Goal: Information Seeking & Learning: Learn about a topic

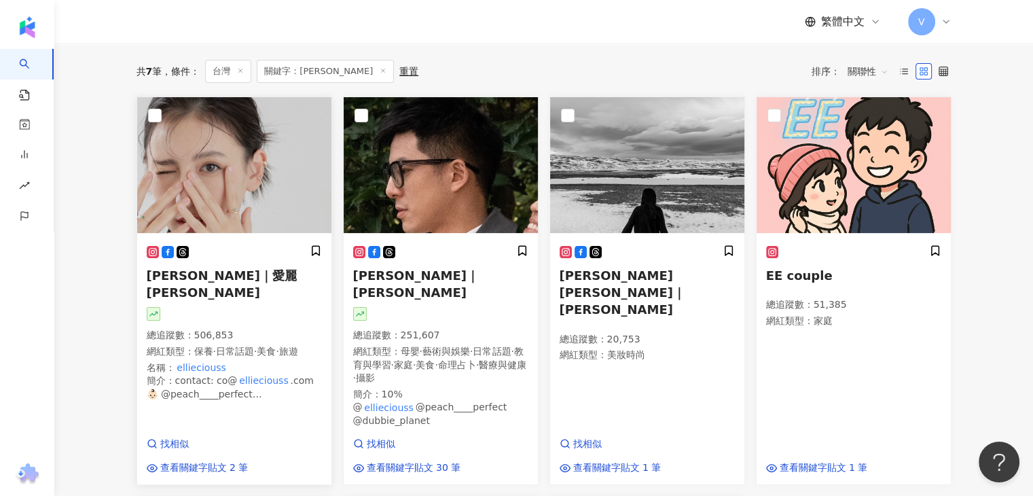
scroll to position [204, 0]
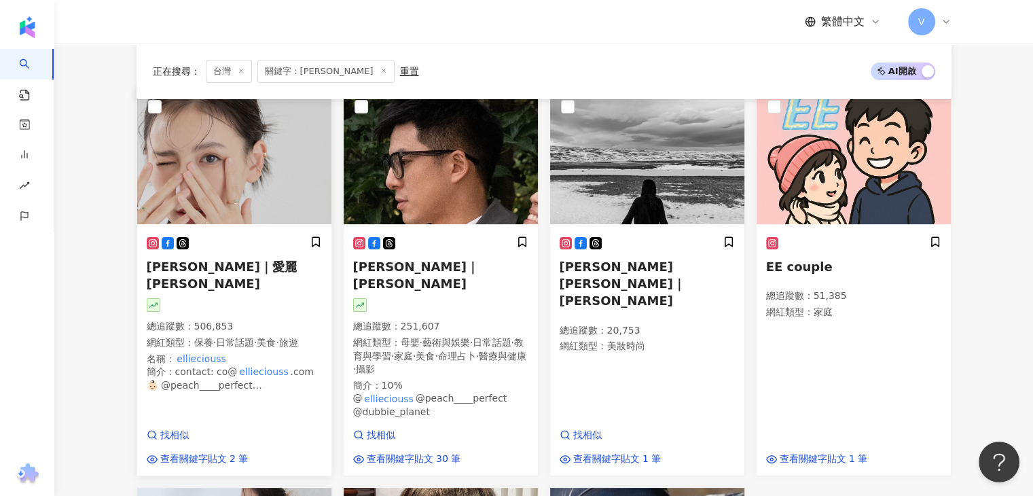
type input "**********"
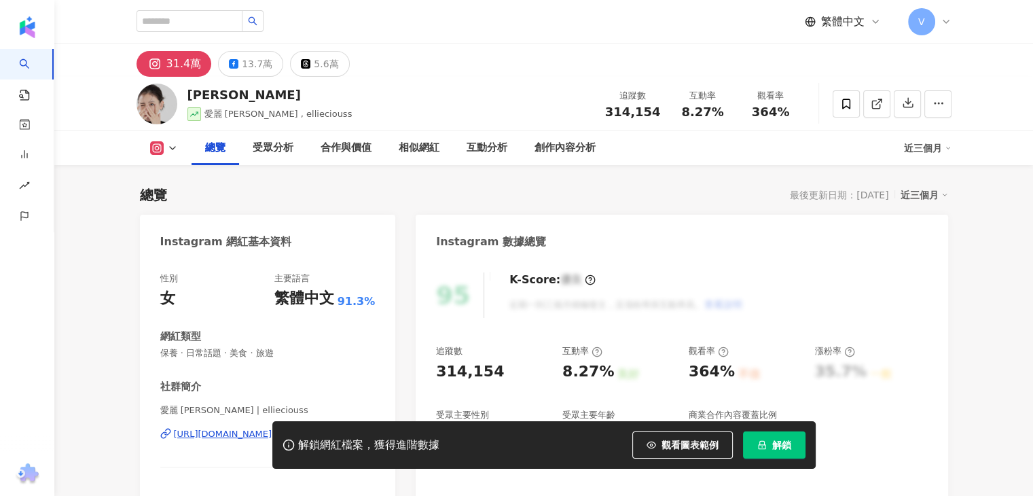
scroll to position [68, 0]
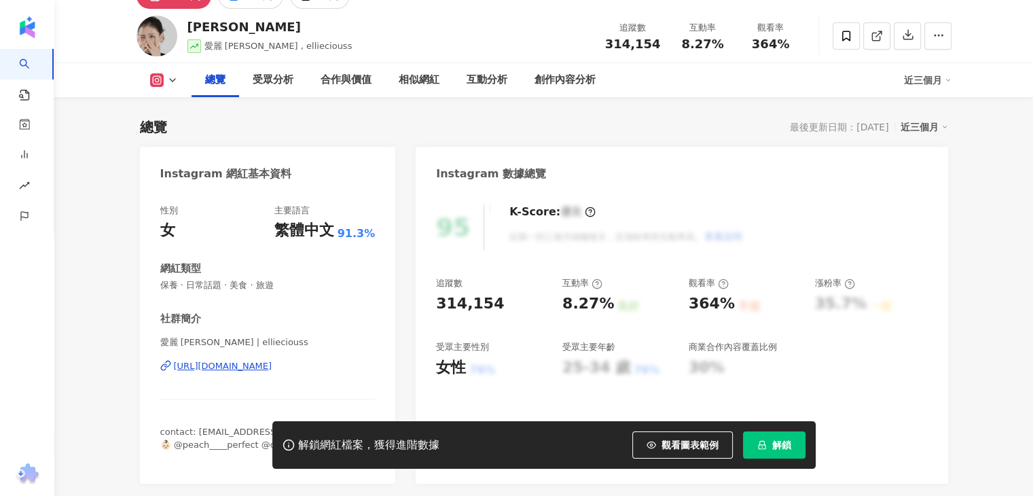
drag, startPoint x: 160, startPoint y: 283, endPoint x: 217, endPoint y: 287, distance: 57.8
click at [287, 287] on span "保養 · 日常話題 · 美食 · 旅遊" at bounding box center [267, 285] width 215 height 12
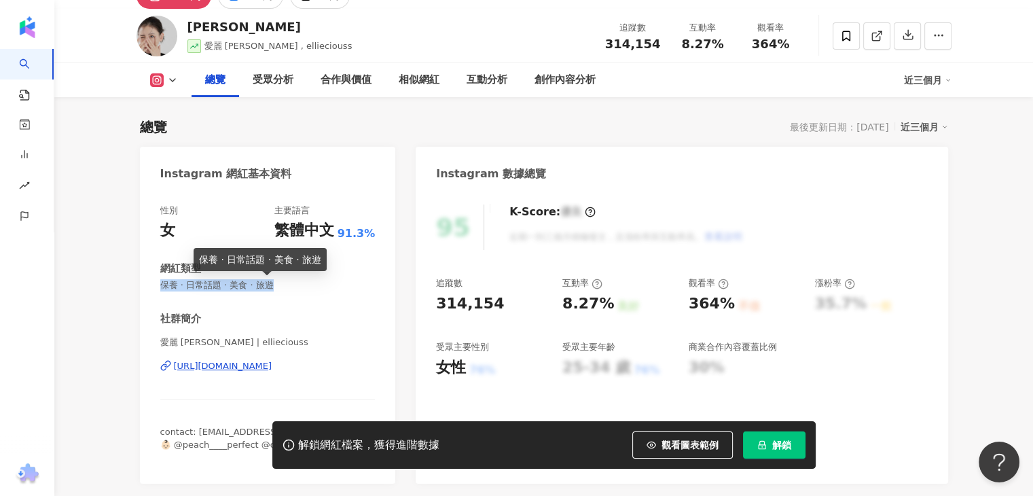
scroll to position [0, 0]
click at [225, 299] on div "性別 女 主要語言 繁體中文 91.3% 網紅類型 保養 · 日常話題 · 美食 · 旅遊 社群簡介 愛麗 Ellie | ellieciouss https…" at bounding box center [267, 333] width 215 height 259
